Goal: Communication & Community: Answer question/provide support

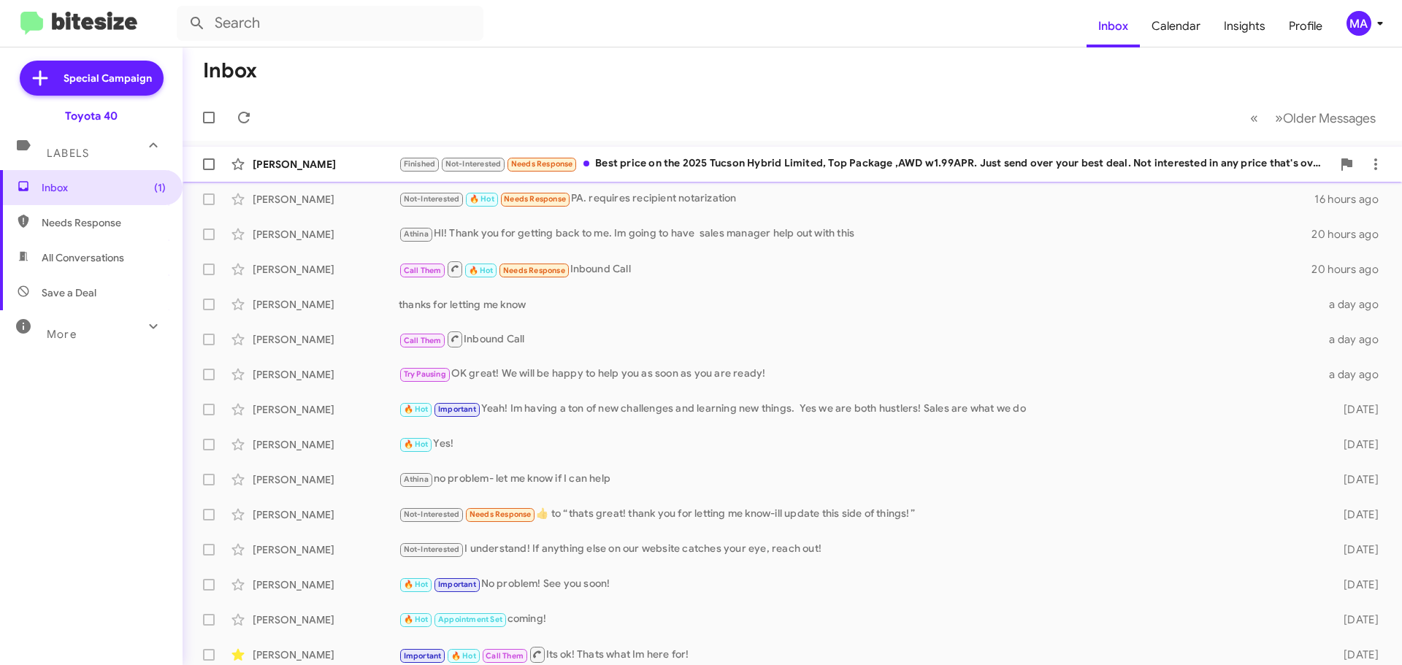
click at [743, 164] on div "Finished Not-Interested Needs Response Best price on the 2025 Tucson Hybrid Lim…" at bounding box center [865, 164] width 933 height 17
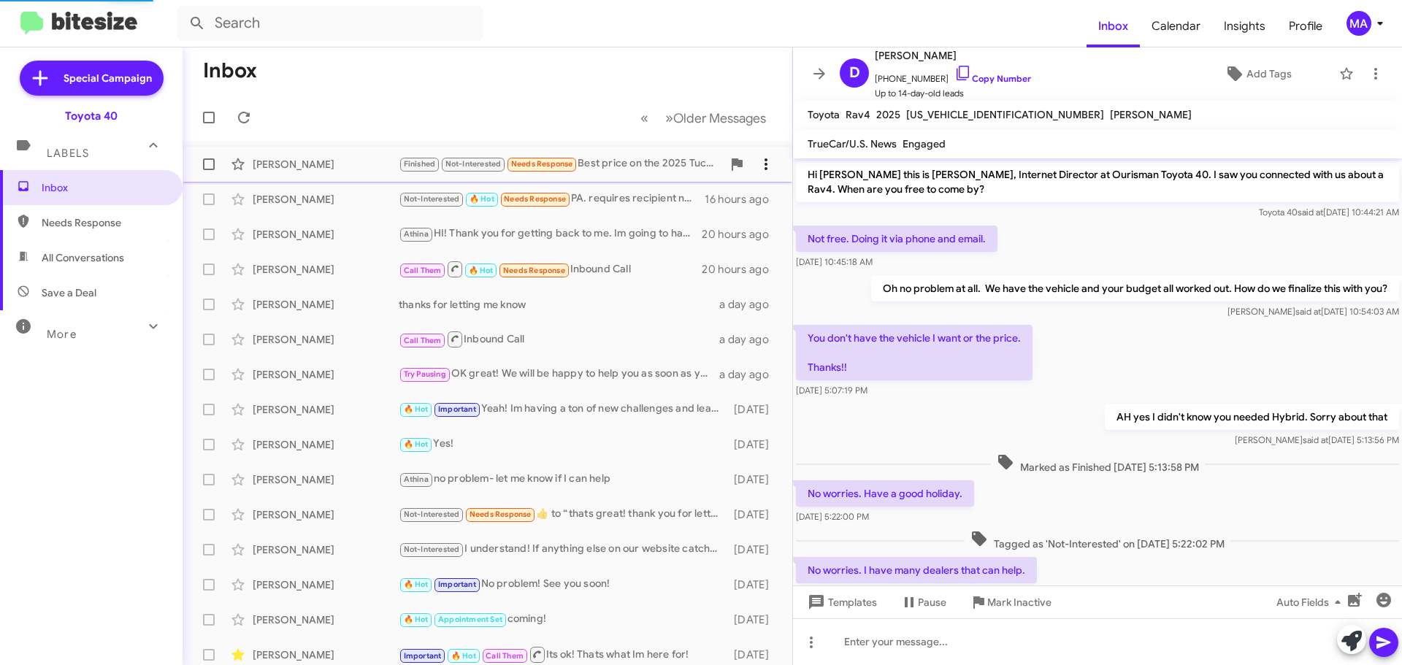
scroll to position [134, 0]
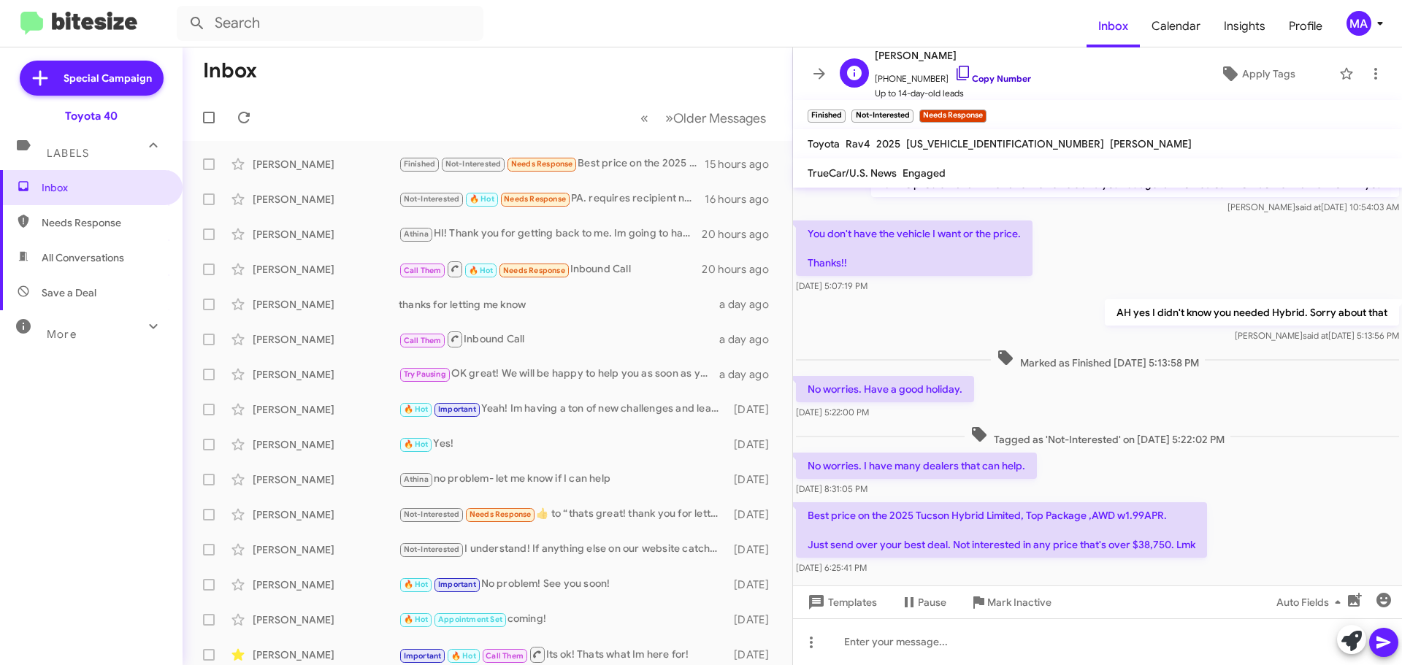
click at [955, 73] on icon at bounding box center [964, 73] width 18 height 18
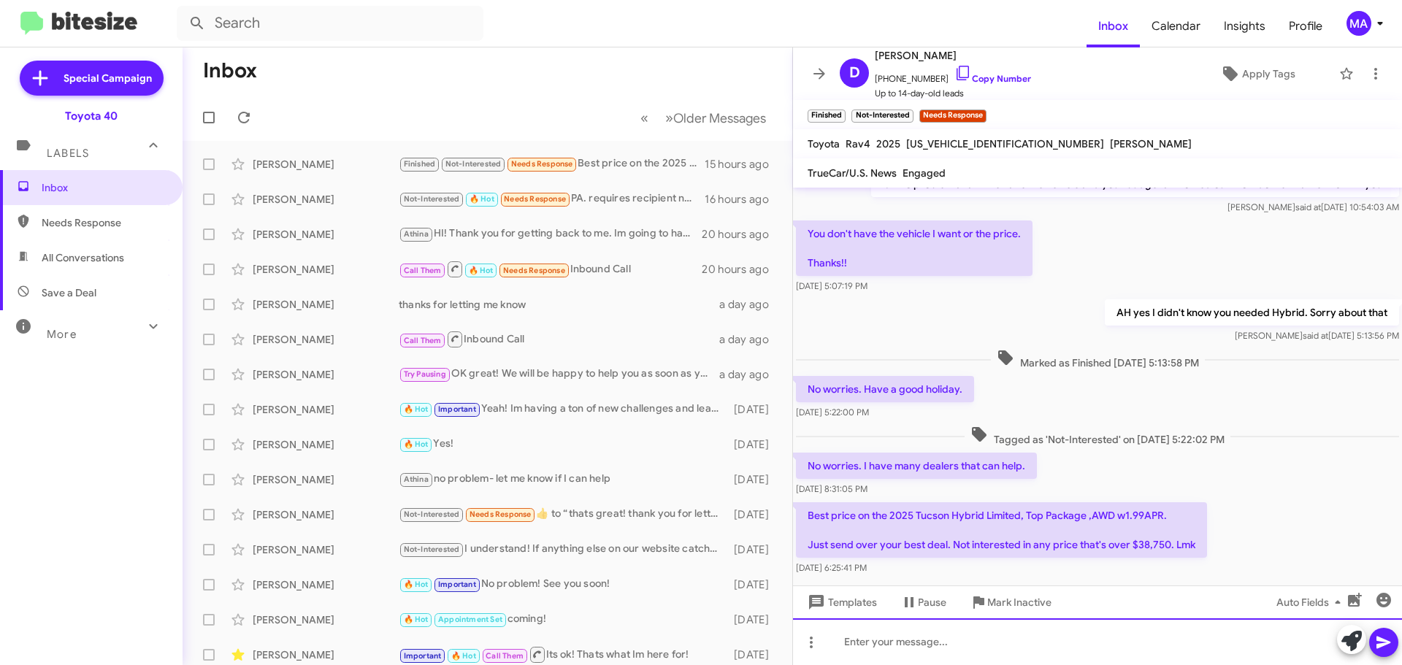
click at [887, 638] on div at bounding box center [1097, 642] width 609 height 47
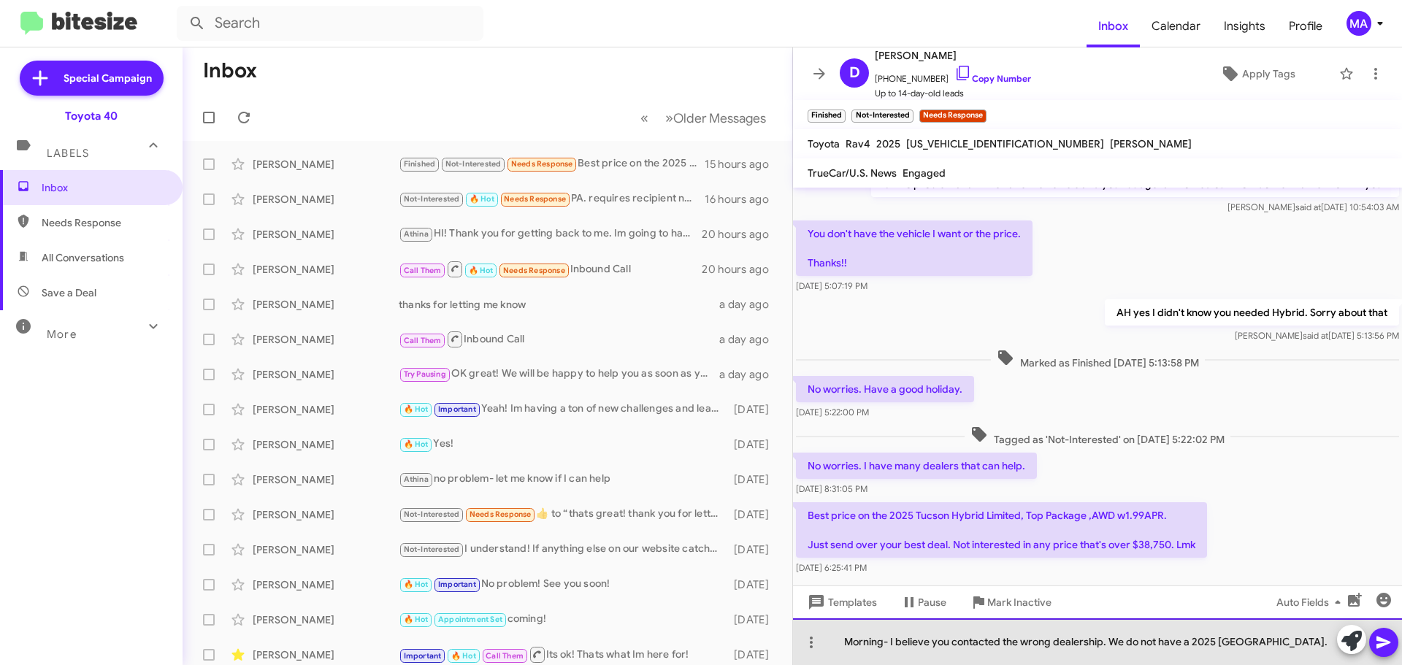
click at [1266, 644] on div "Morning- I believe you contacted the wrong dealership. We do not have a 2025 [G…" at bounding box center [1097, 642] width 609 height 47
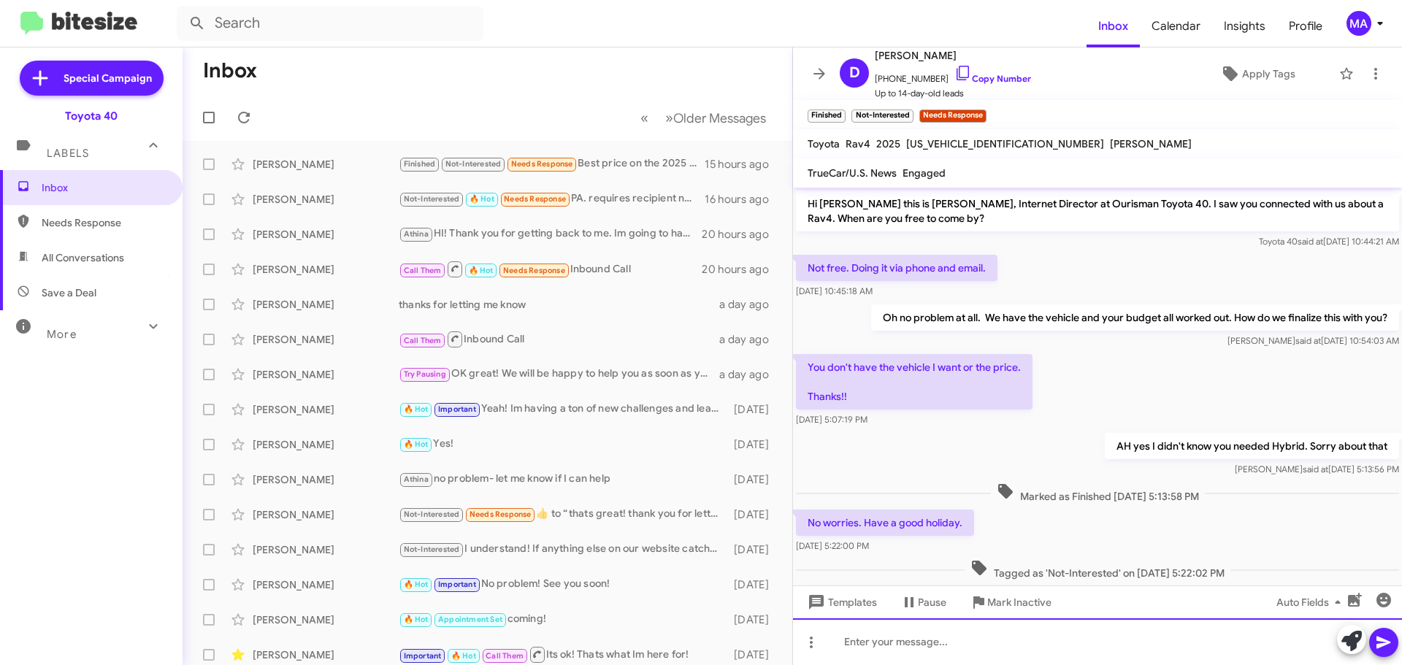
scroll to position [216, 0]
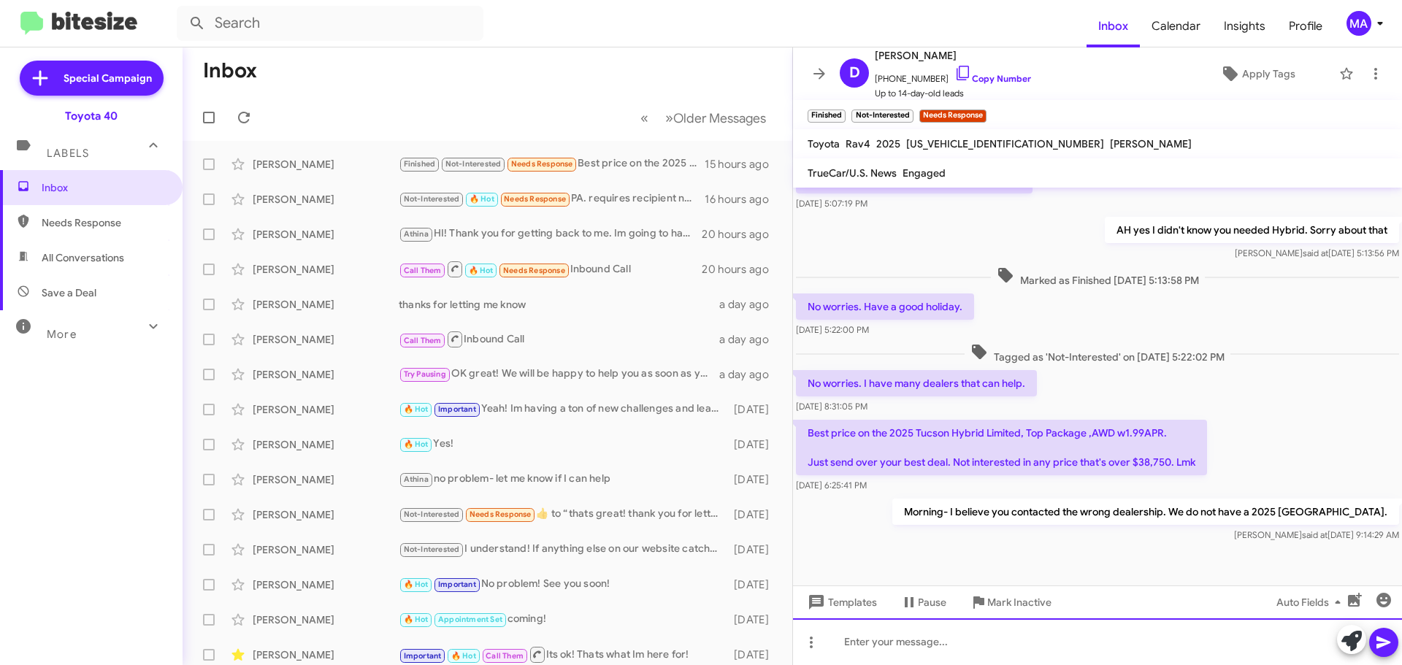
click at [1003, 637] on div at bounding box center [1097, 642] width 609 height 47
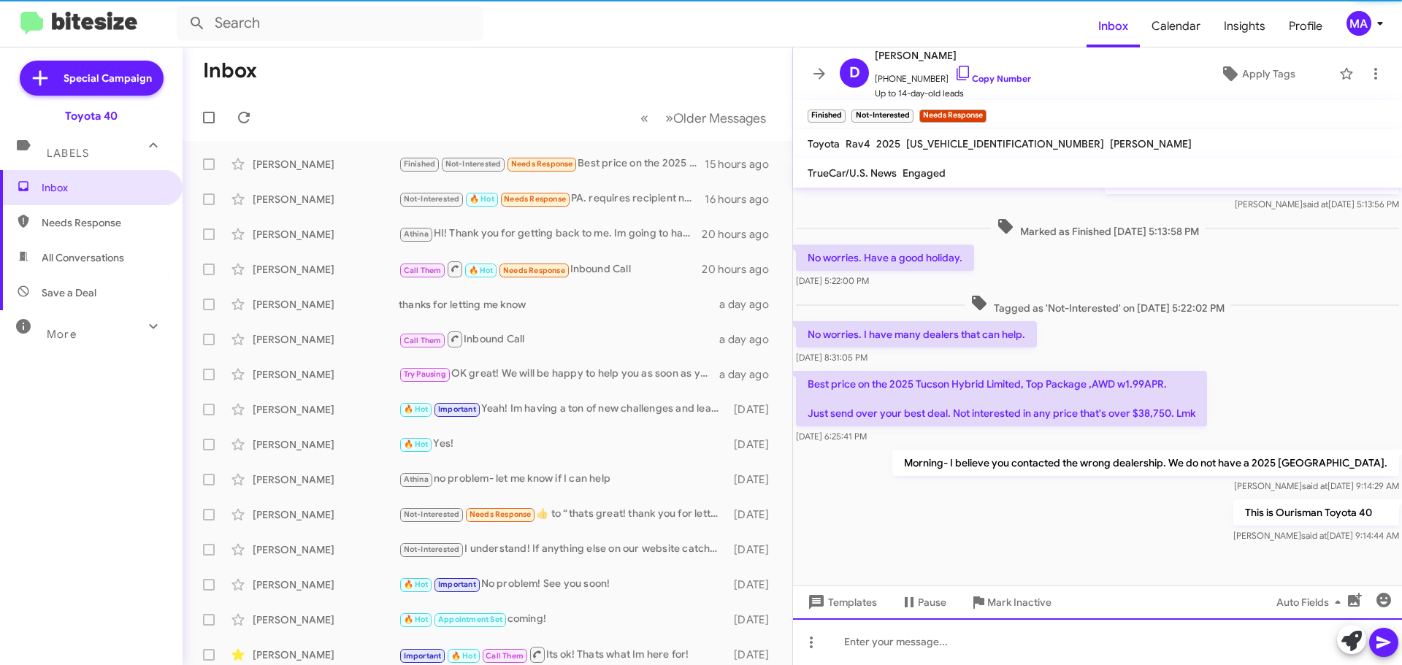
scroll to position [269, 0]
